Goal: Information Seeking & Learning: Understand process/instructions

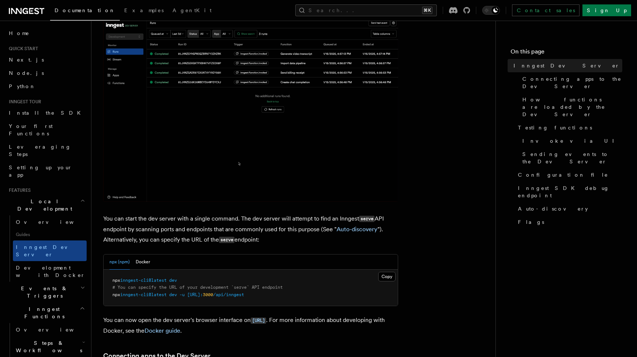
scroll to position [194, 0]
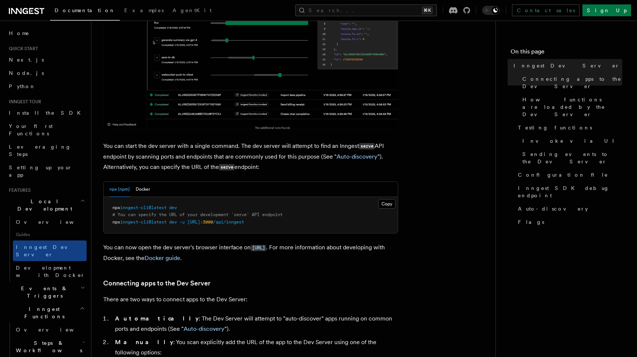
click at [115, 210] on span "npx" at bounding box center [116, 207] width 8 height 5
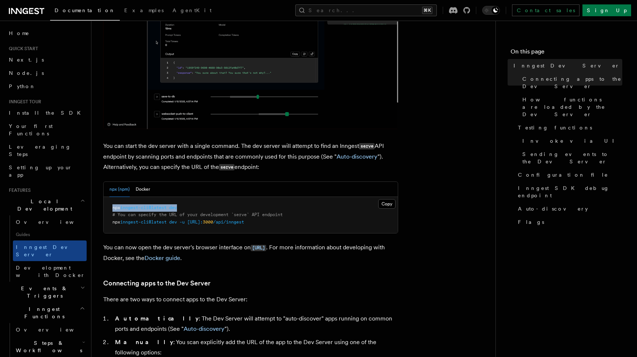
drag, startPoint x: 115, startPoint y: 210, endPoint x: 173, endPoint y: 208, distance: 57.5
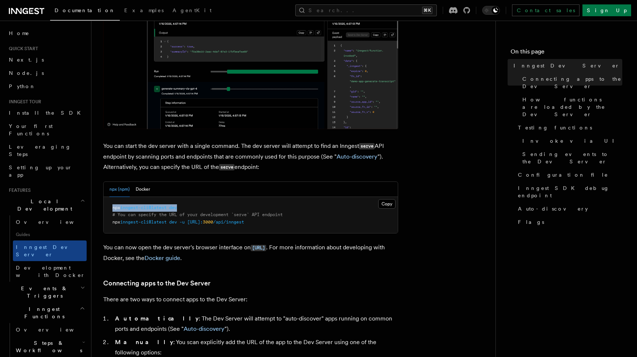
click at [173, 208] on span "npx inngest-cli@latest dev" at bounding box center [144, 207] width 64 height 5
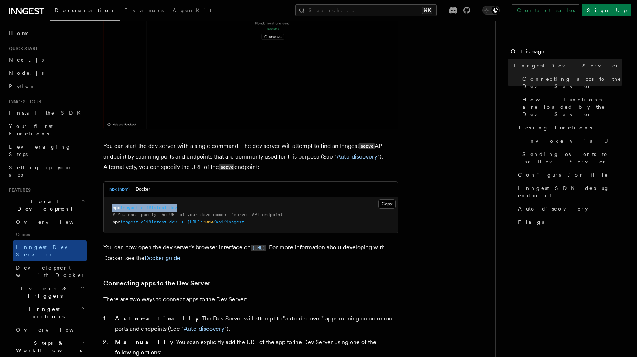
copy span "npx inngest-cli@latest dev"
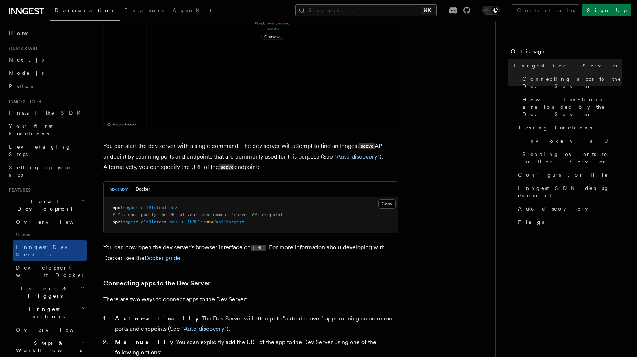
click at [435, 11] on button "Search... ⌘K" at bounding box center [365, 10] width 141 height 12
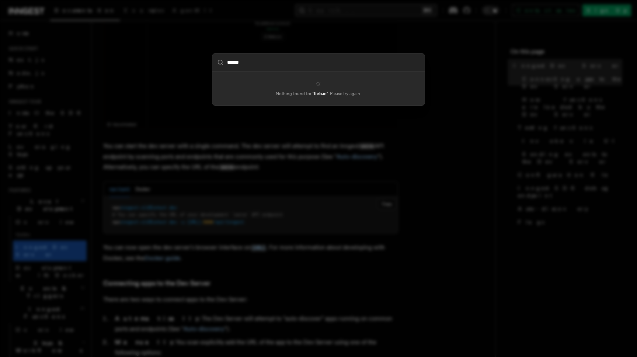
type input "*******"
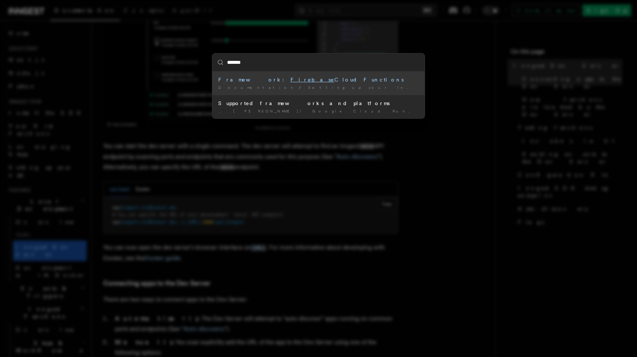
click at [318, 82] on div "Framework: Firebase Cloud Functions" at bounding box center [318, 79] width 200 height 7
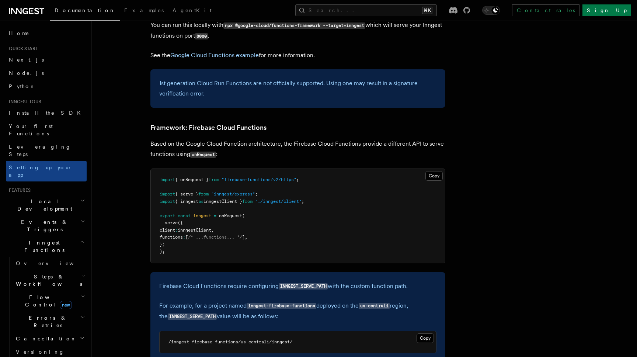
scroll to position [2951, 0]
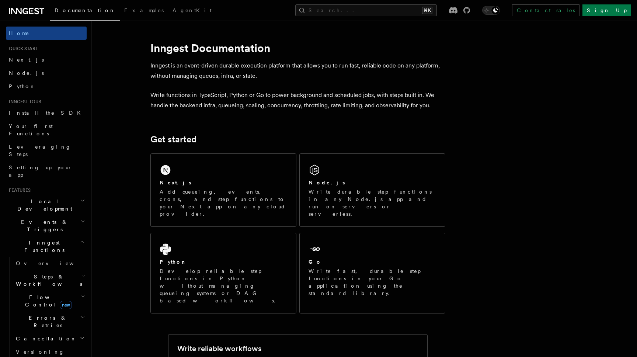
click at [398, 17] on div "Documentation Examples AgentKit Search... ⌘K Contact sales Sign Up" at bounding box center [318, 10] width 637 height 21
click at [397, 12] on button "Search... ⌘K" at bounding box center [365, 10] width 141 height 12
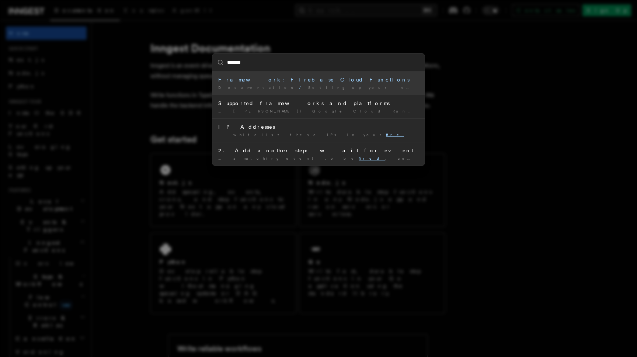
type input "********"
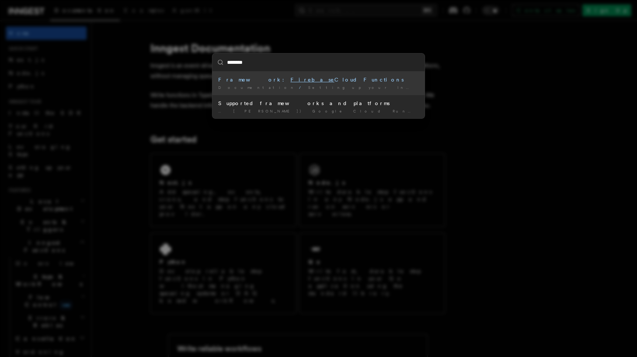
click at [335, 82] on div "Framework: Firebase Cloud Functions" at bounding box center [318, 79] width 200 height 7
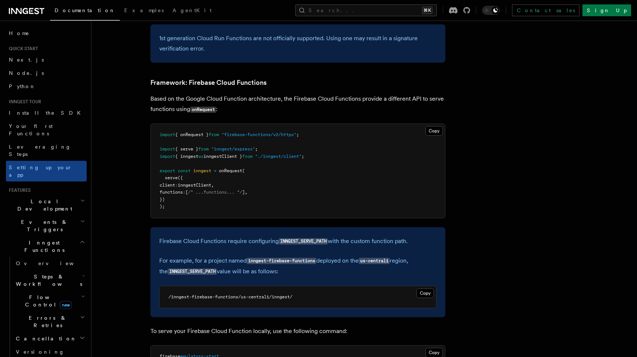
scroll to position [2951, 0]
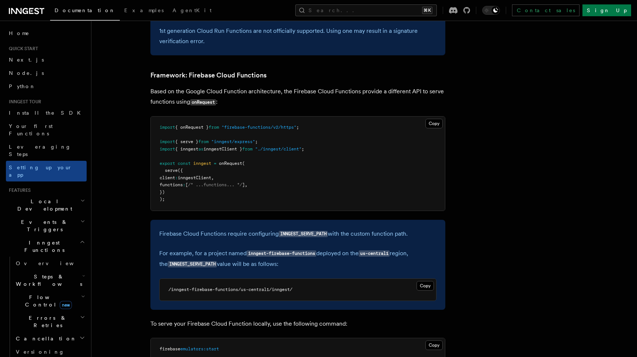
click at [168, 261] on code "INNGEST_SERVE_PATH" at bounding box center [192, 264] width 49 height 6
copy code "INNGEST_SERVE_PATH"
click at [293, 238] on div "Firebase Cloud Functions require configuring INNGEST_SERVE_PATH with the custom…" at bounding box center [297, 265] width 295 height 90
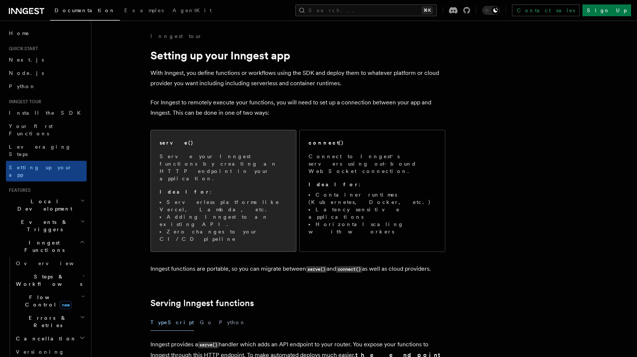
click at [218, 213] on li "Adding Inngest to an existing API." at bounding box center [223, 220] width 127 height 15
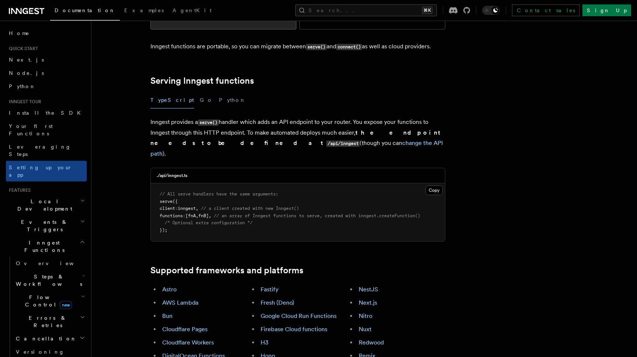
scroll to position [226, 0]
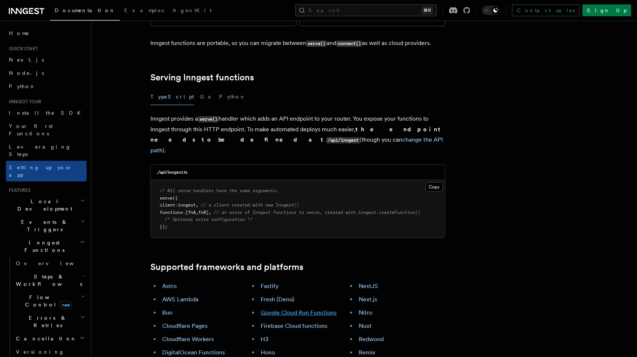
click at [301, 309] on link "Google Cloud Run Functions" at bounding box center [299, 312] width 76 height 7
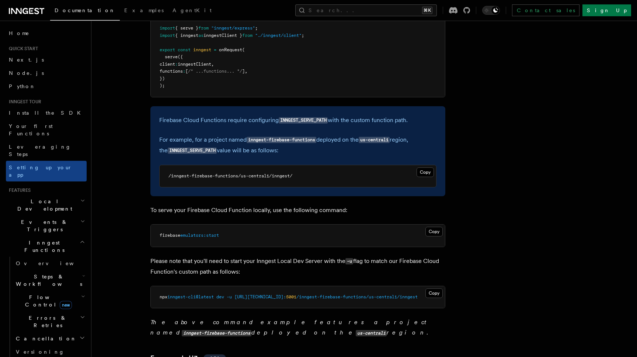
scroll to position [3068, 0]
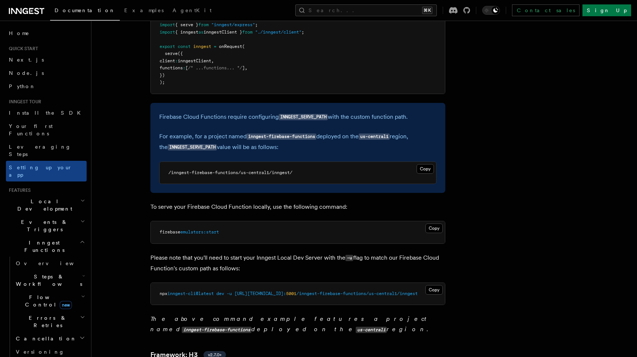
click at [508, 141] on article "Inngest tour Setting up your Inngest app With Inngest, you define functions or …" at bounding box center [344, 262] width 483 height 6594
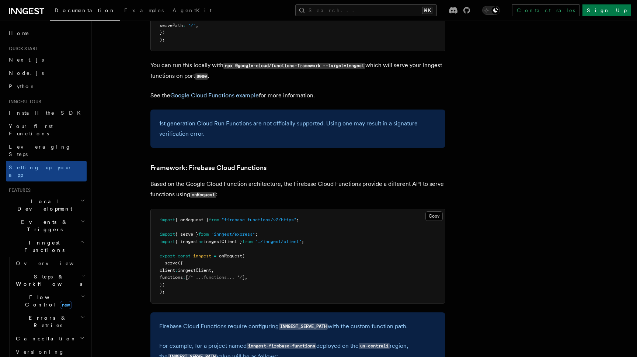
scroll to position [2861, 0]
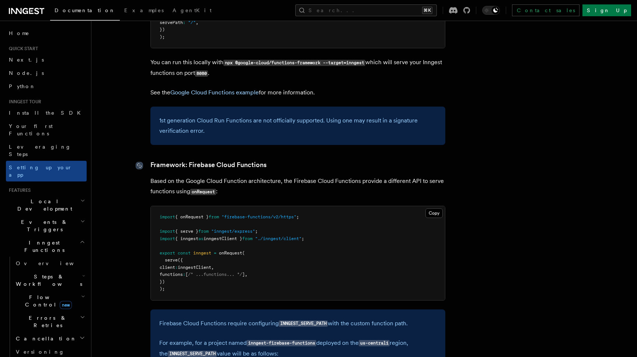
click at [141, 164] on icon at bounding box center [139, 166] width 4 height 4
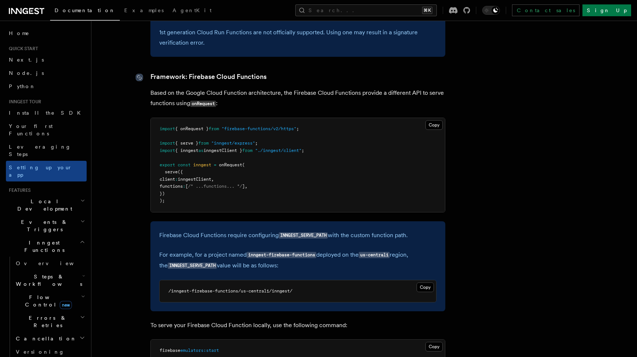
scroll to position [2951, 0]
